Goal: Check status: Check status

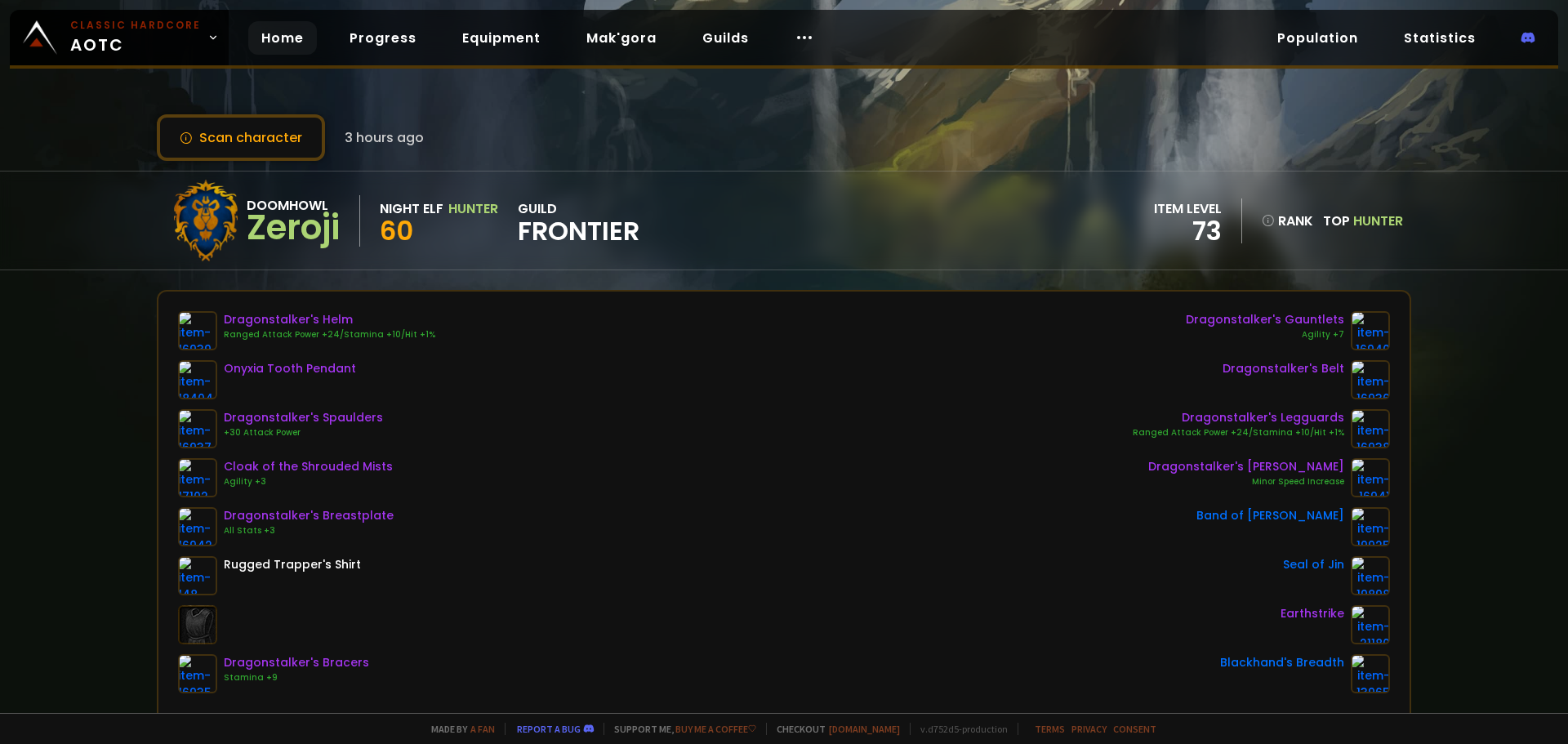
click at [263, 39] on link "Home" at bounding box center [282, 37] width 68 height 33
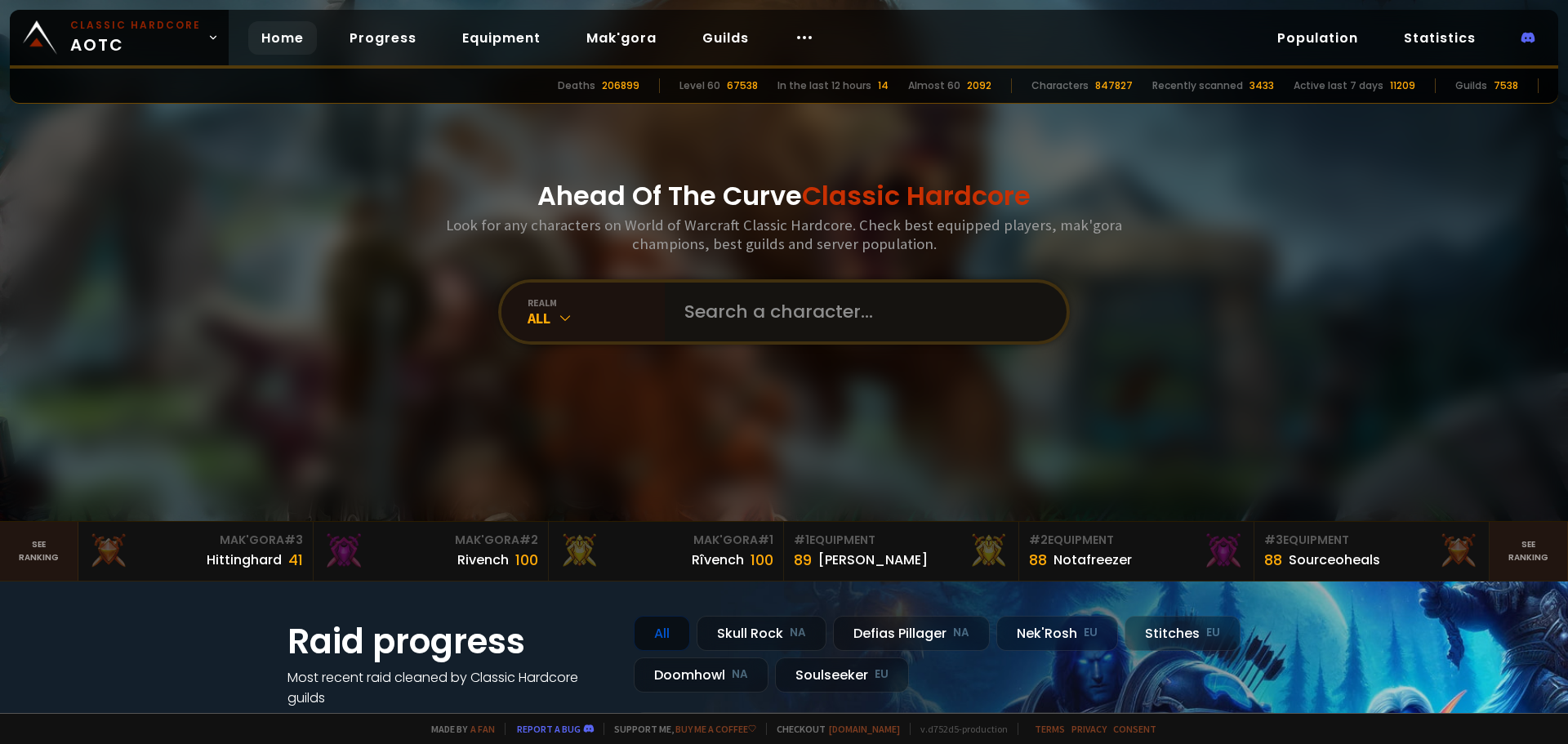
click at [791, 330] on input "text" at bounding box center [861, 311] width 372 height 59
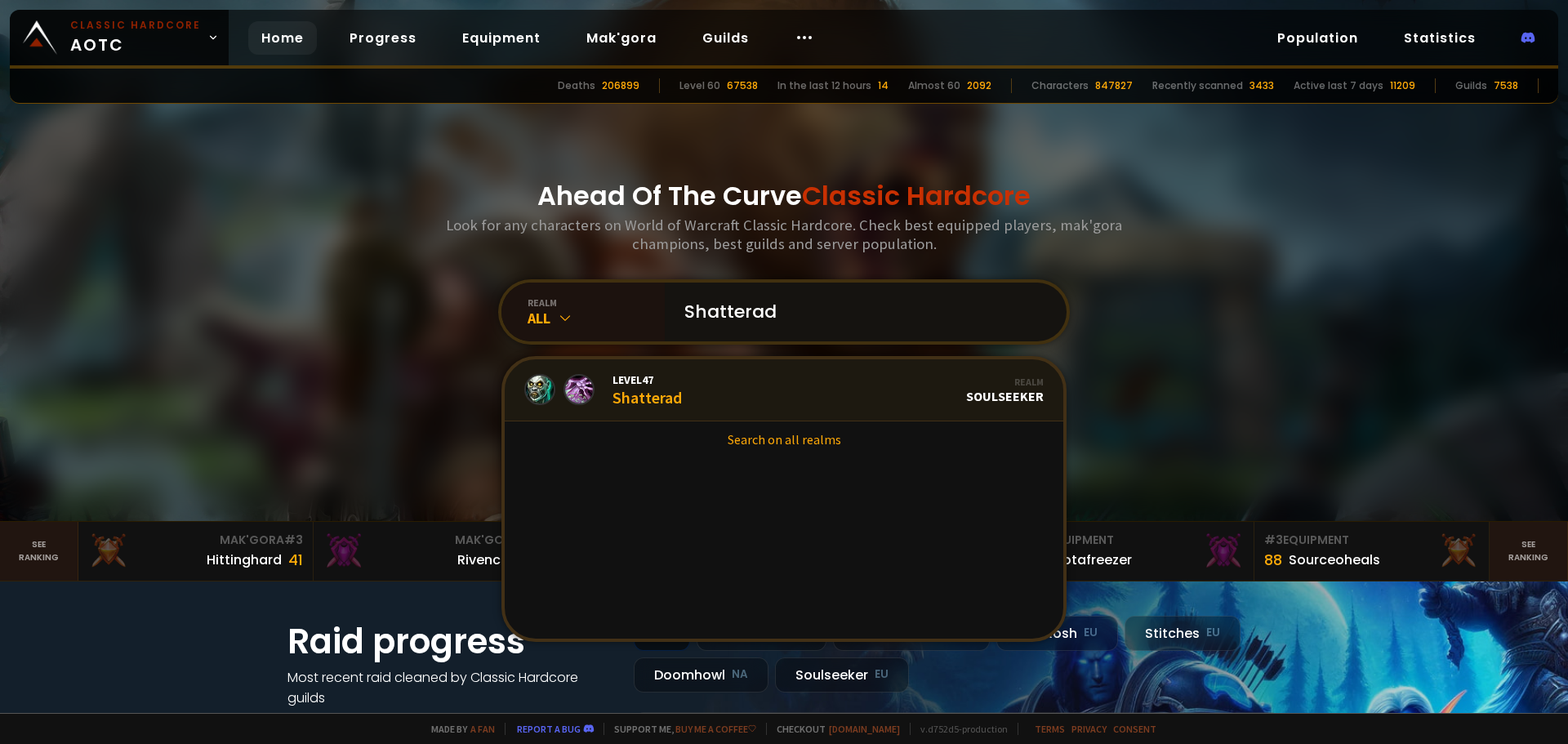
type input "Shatterad"
click at [668, 384] on span "Level 47" at bounding box center [647, 380] width 69 height 15
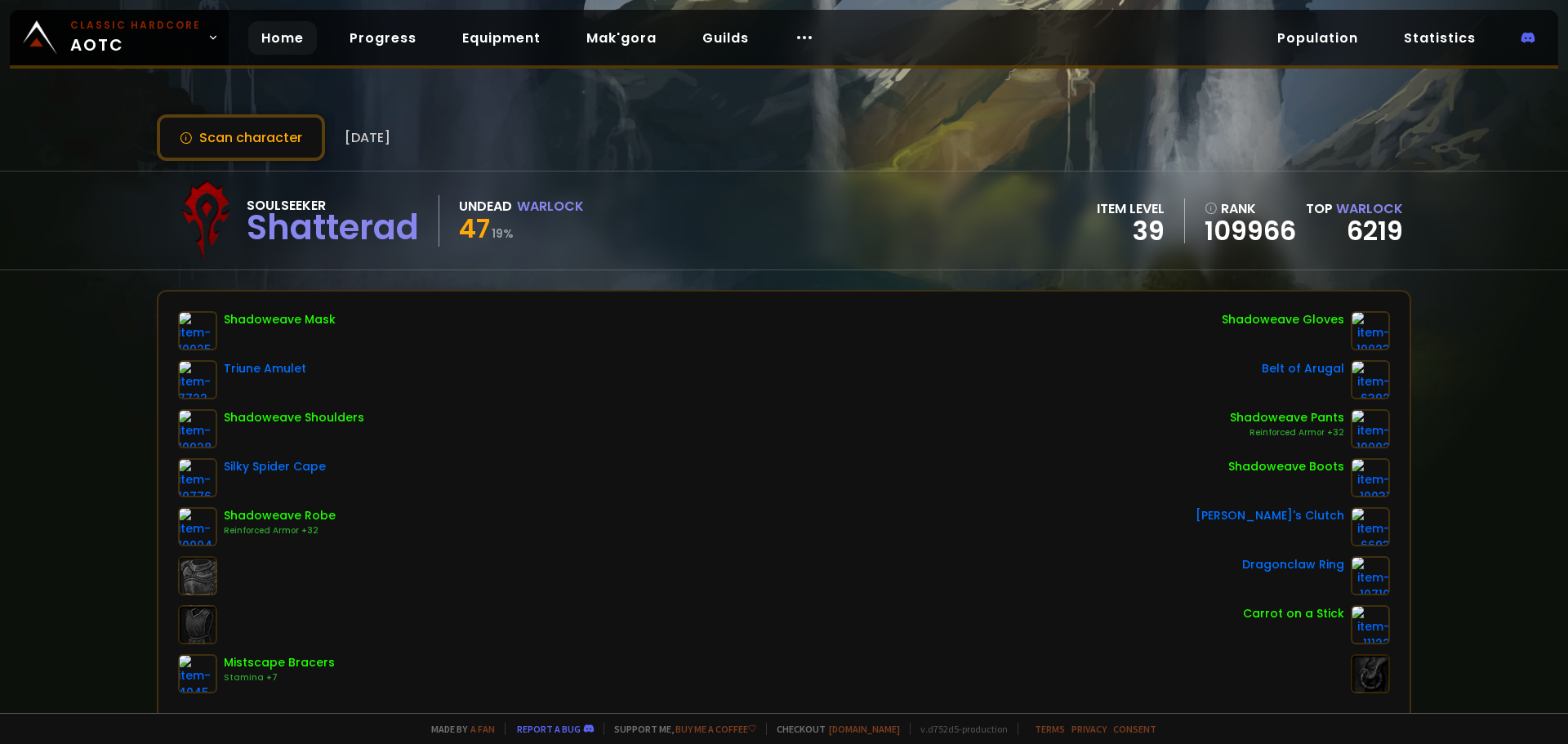
click at [288, 44] on link "Home" at bounding box center [282, 37] width 68 height 33
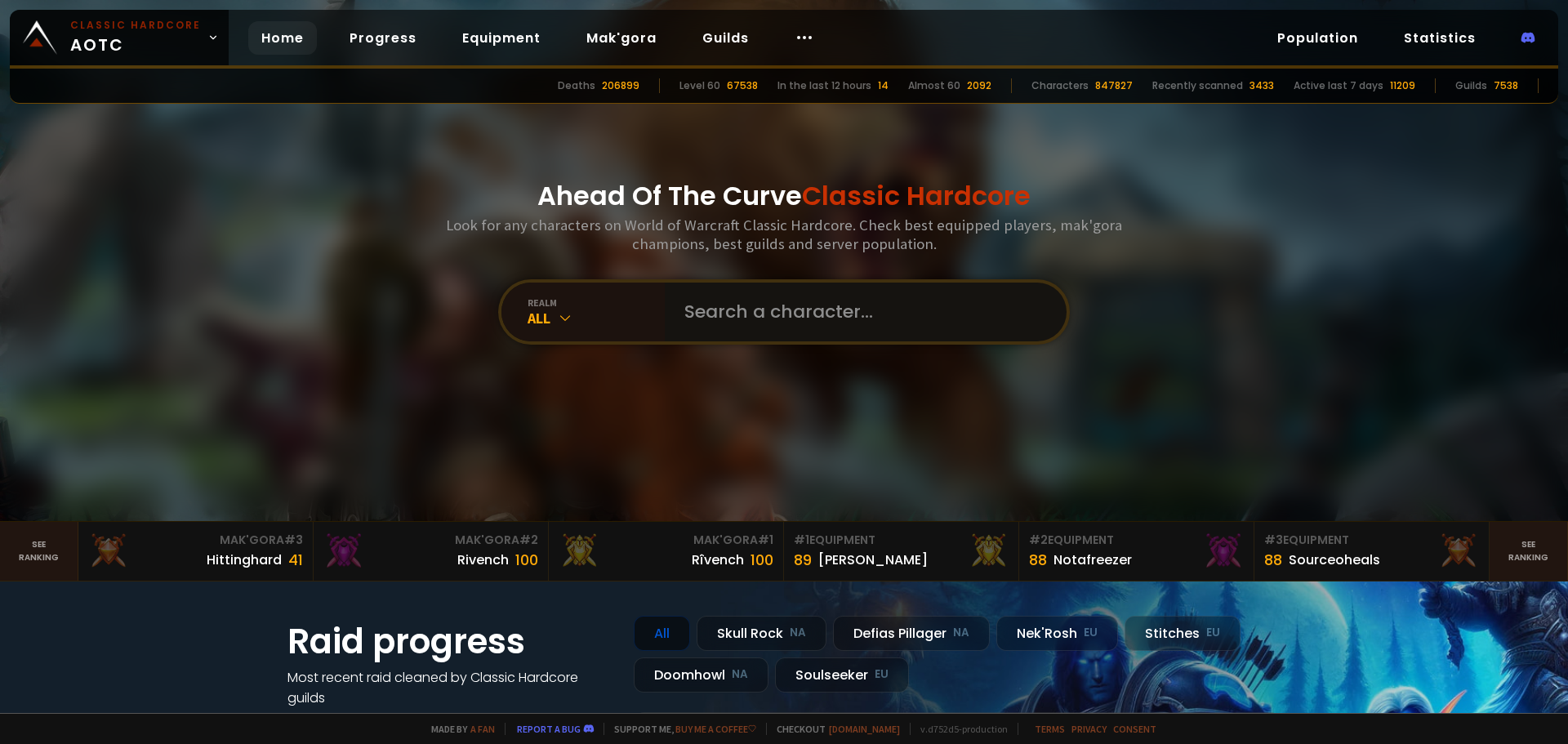
click at [742, 312] on input "text" at bounding box center [861, 311] width 372 height 59
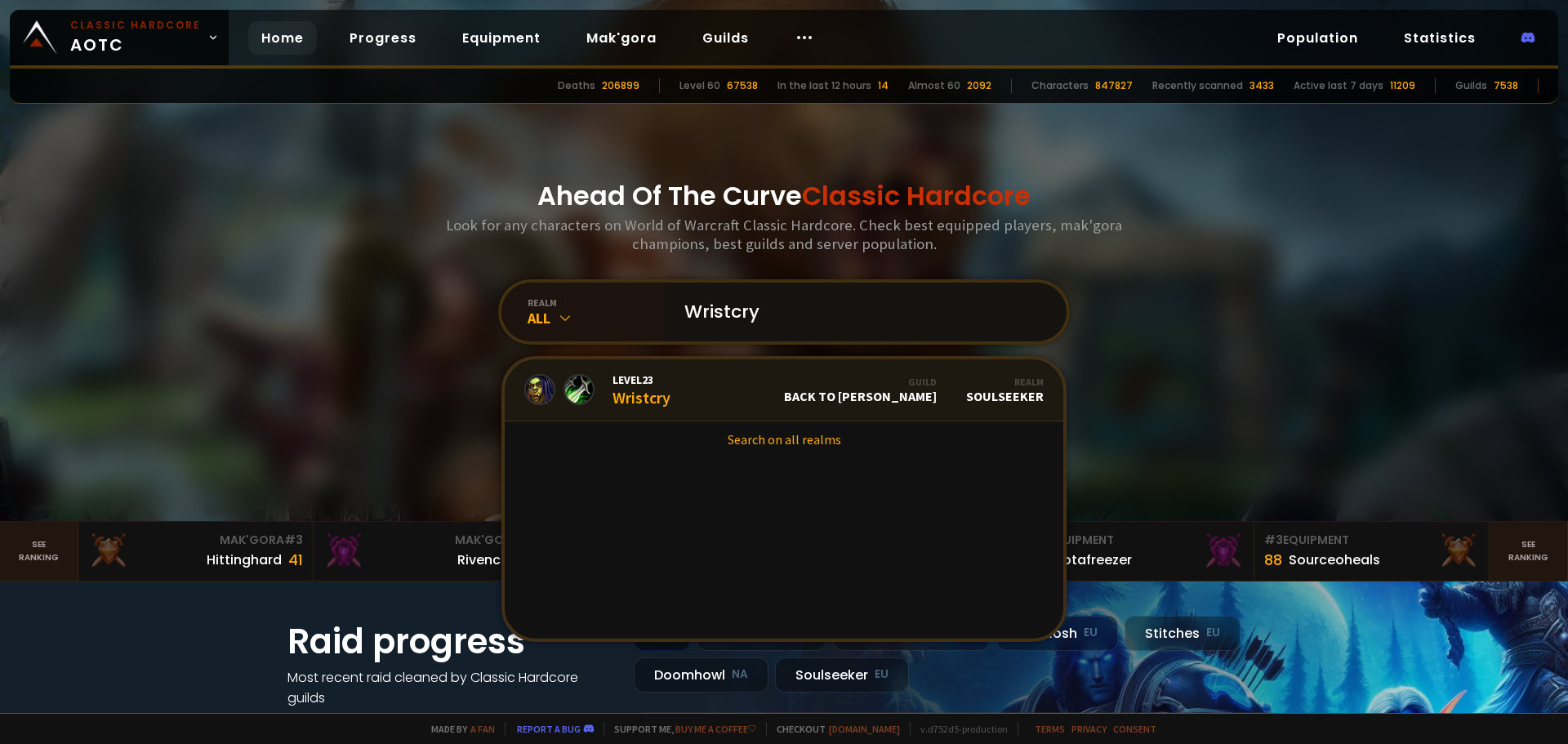
type input "Wristcry"
click at [670, 399] on link "Level 23 Wristcry Guild Back to [PERSON_NAME] Realm Soulseeker" at bounding box center [784, 391] width 559 height 62
